Goal: Navigation & Orientation: Find specific page/section

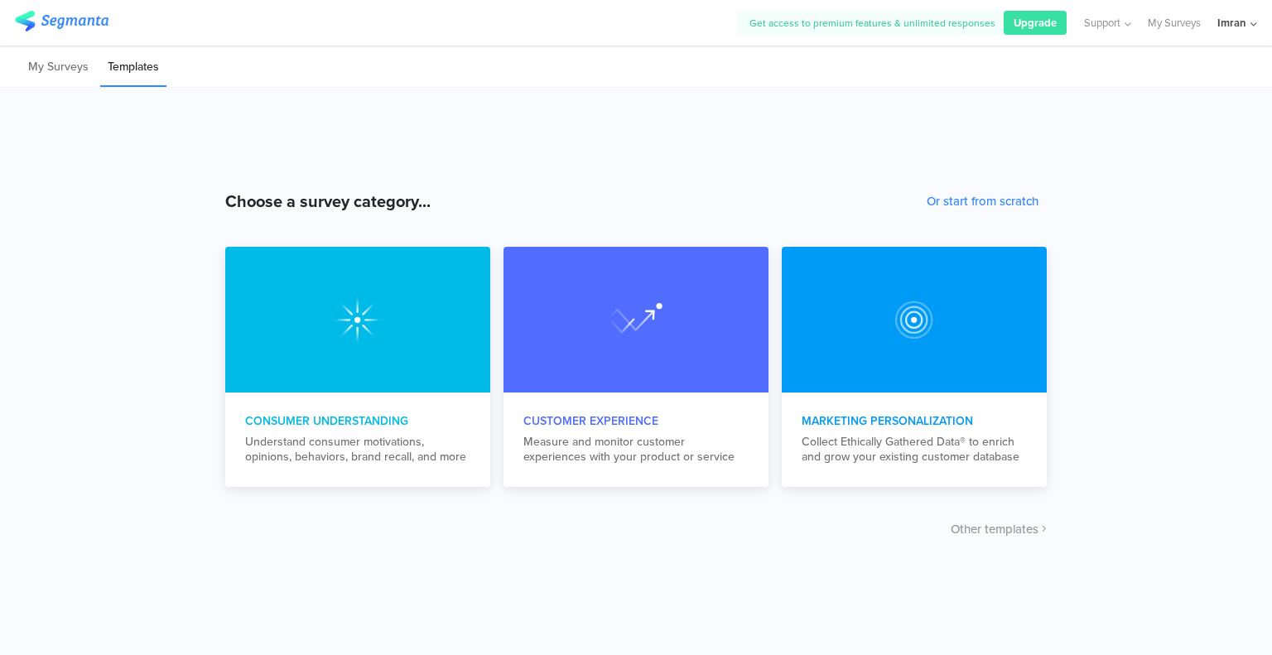
click at [1261, 21] on div "Get access to premium features & unlimited responses Upgrade Support Help Cente…" at bounding box center [636, 23] width 1272 height 46
click at [1251, 22] on icon at bounding box center [1253, 24] width 7 height 12
click at [1130, 22] on icon at bounding box center [1125, 24] width 11 height 12
click at [1162, 23] on link "My Surveys" at bounding box center [1173, 23] width 53 height 46
